Goal: Use online tool/utility: Use online tool/utility

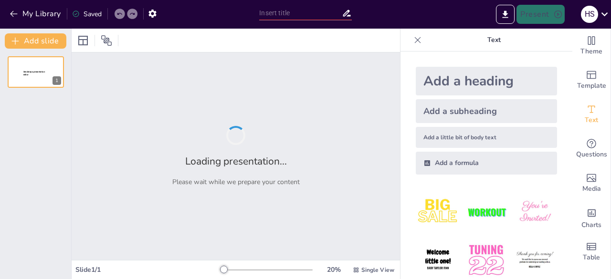
type input "Costos y Gastos: Fundamentos para la Acreditación de Operaciones"
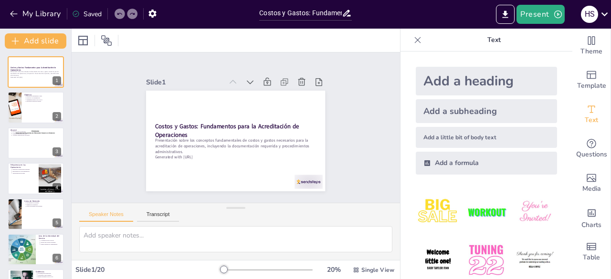
click at [413, 40] on icon at bounding box center [418, 40] width 10 height 10
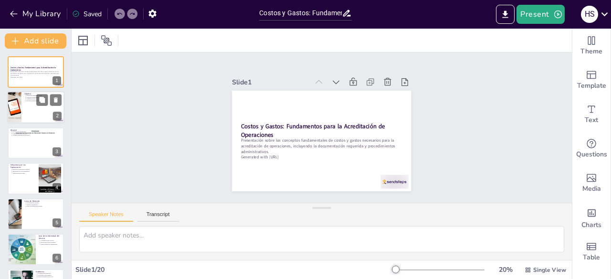
click at [39, 111] on div at bounding box center [35, 108] width 57 height 32
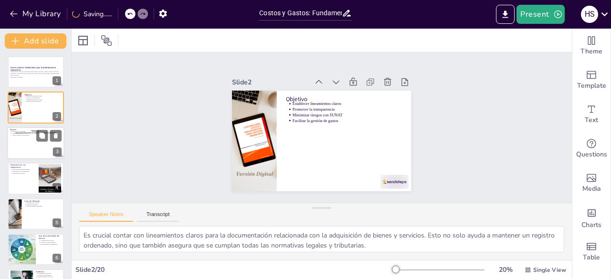
click at [35, 146] on div at bounding box center [35, 143] width 57 height 32
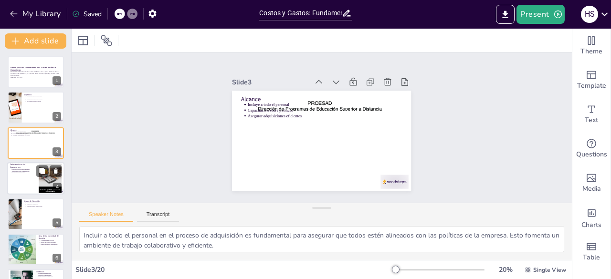
click at [32, 172] on p "Jurisprudencia relevante" at bounding box center [24, 173] width 24 height 2
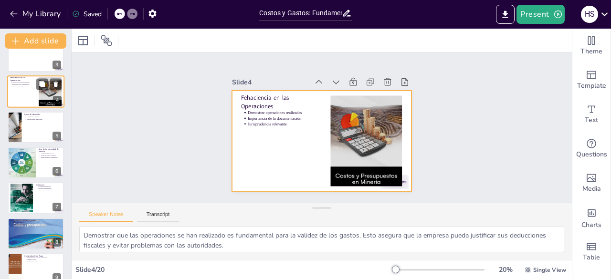
scroll to position [110, 0]
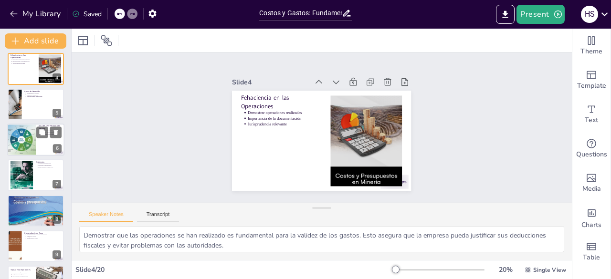
click at [31, 147] on div at bounding box center [21, 140] width 54 height 32
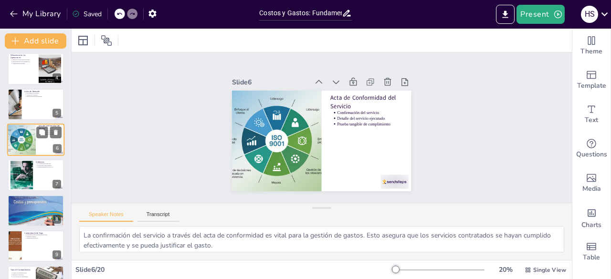
scroll to position [85, 0]
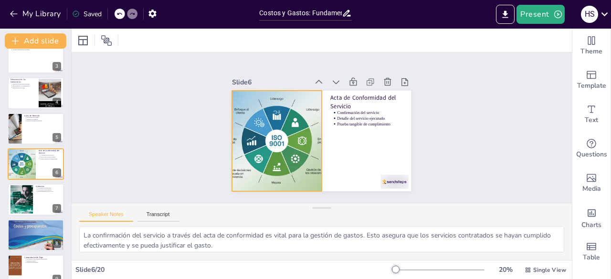
click at [279, 163] on div at bounding box center [274, 132] width 185 height 134
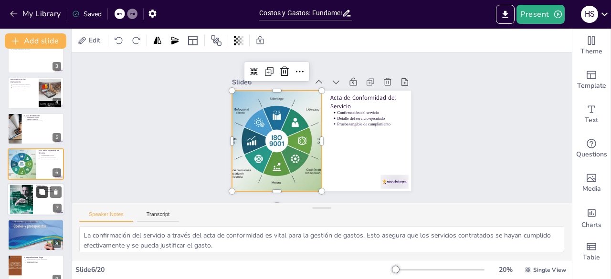
click at [42, 193] on icon at bounding box center [42, 192] width 6 height 6
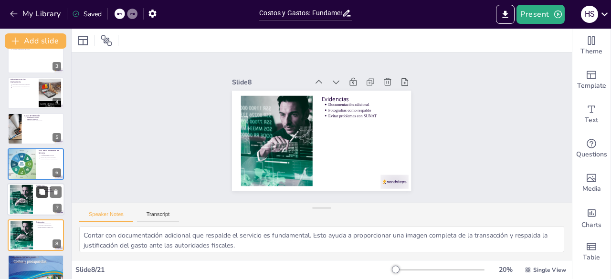
scroll to position [157, 0]
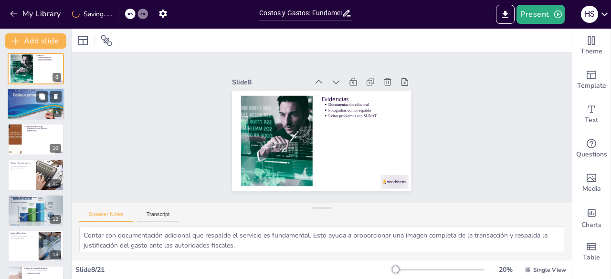
click at [28, 107] on div at bounding box center [35, 104] width 57 height 76
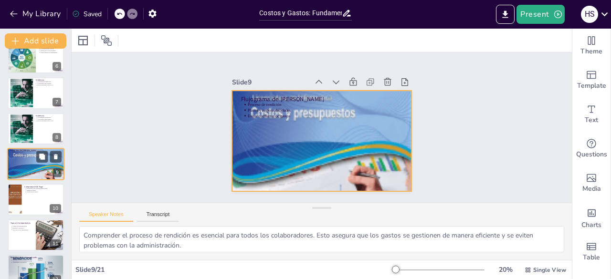
click at [33, 168] on div at bounding box center [35, 164] width 57 height 76
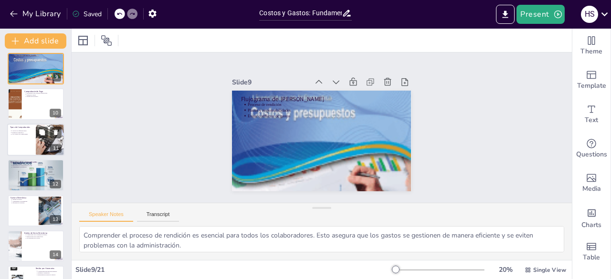
click at [25, 151] on div at bounding box center [35, 140] width 57 height 32
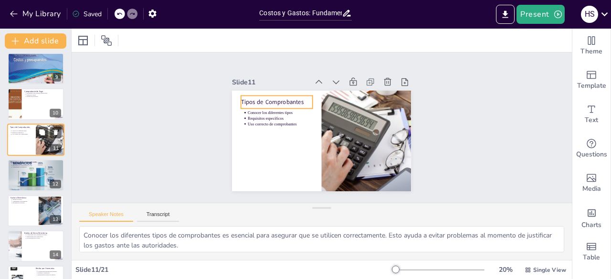
scroll to position [263, 0]
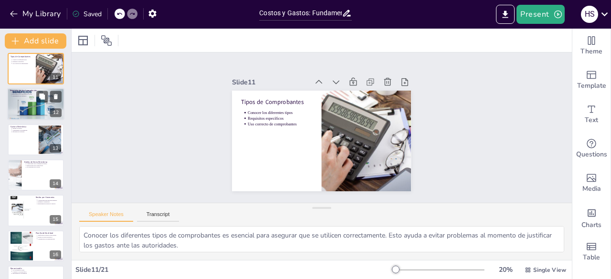
click at [15, 111] on div at bounding box center [35, 104] width 57 height 34
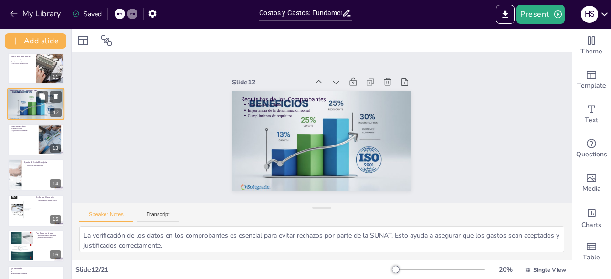
scroll to position [299, 0]
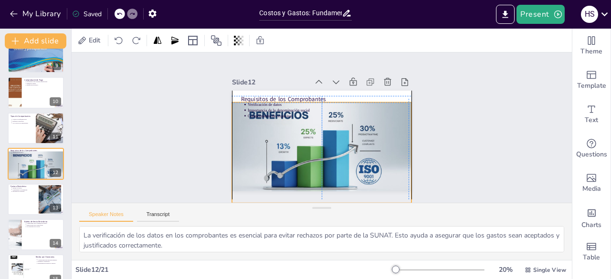
drag, startPoint x: 293, startPoint y: 152, endPoint x: 292, endPoint y: 160, distance: 8.1
click at [292, 160] on div at bounding box center [317, 152] width 198 height 142
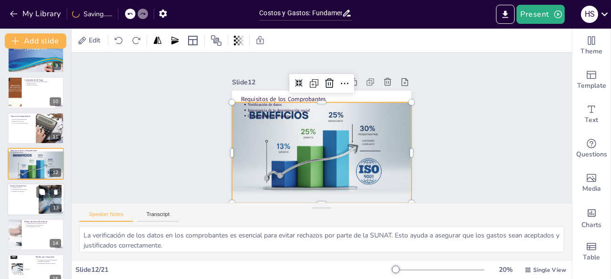
click at [32, 190] on p "Eficiencia en la gestión" at bounding box center [24, 191] width 24 height 2
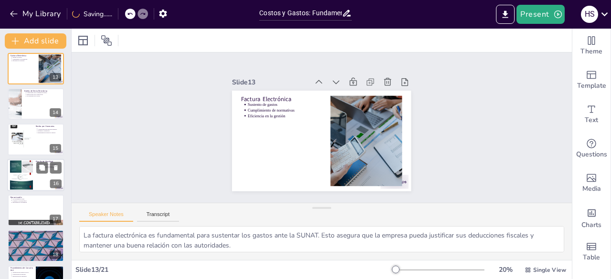
click at [32, 166] on div at bounding box center [21, 175] width 23 height 31
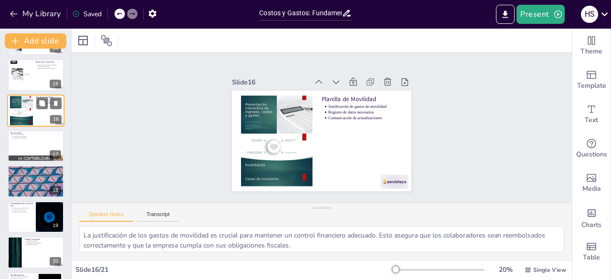
scroll to position [526, 0]
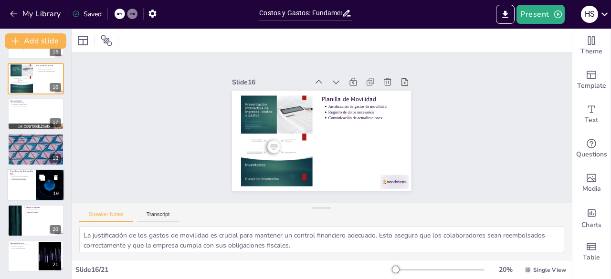
click at [16, 172] on p "Procedimiento de Consulta RUC" at bounding box center [21, 172] width 23 height 5
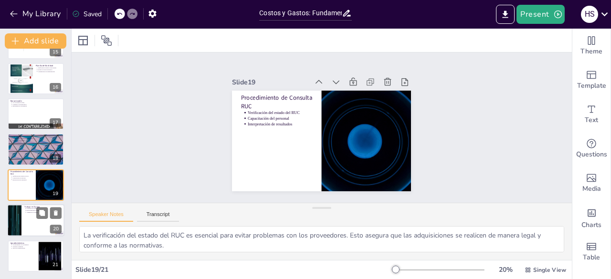
click at [10, 205] on div at bounding box center [14, 220] width 57 height 32
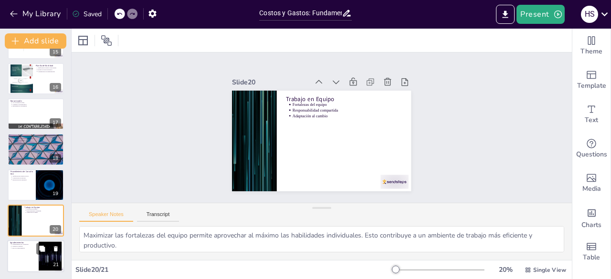
click at [17, 252] on div at bounding box center [35, 256] width 57 height 32
type textarea "Agradecer a la audiencia es fundamental para fomentar un ambiente positivo y co…"
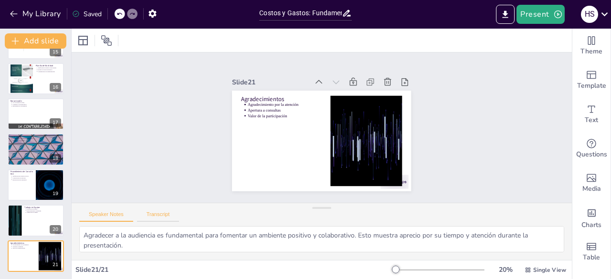
click at [153, 217] on button "Transcript" at bounding box center [158, 216] width 42 height 11
